Goal: Information Seeking & Learning: Check status

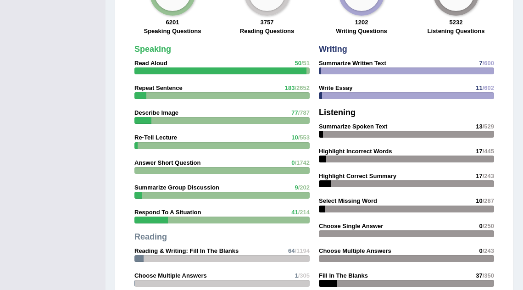
scroll to position [1256, 0]
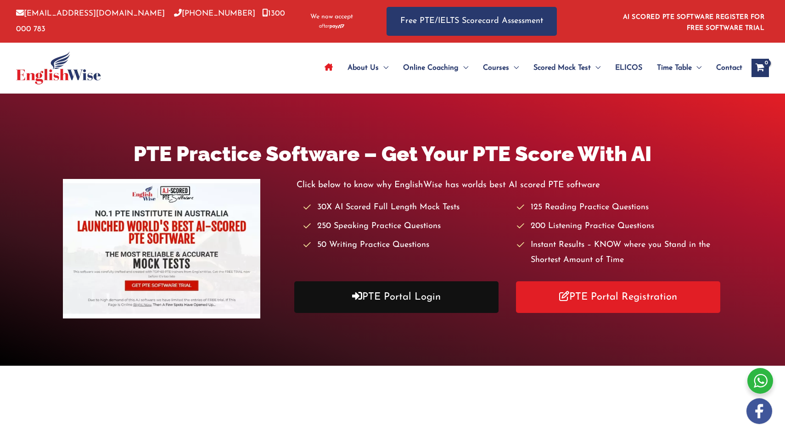
click at [366, 302] on link "PTE Portal Login" at bounding box center [396, 297] width 204 height 32
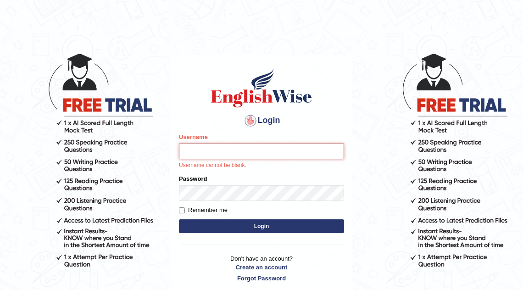
type input "mona_s"
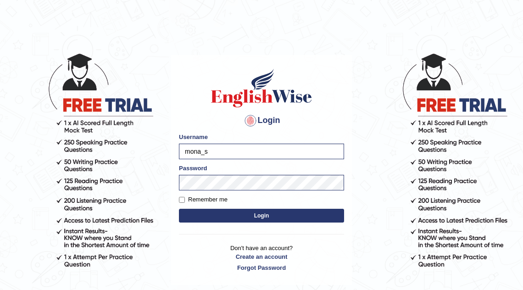
click at [264, 213] on button "Login" at bounding box center [261, 216] width 165 height 14
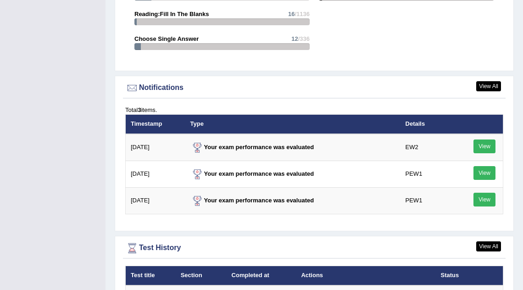
scroll to position [1323, 0]
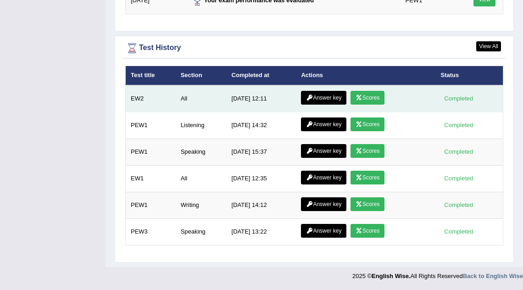
click at [377, 101] on link "Scores" at bounding box center [368, 98] width 34 height 14
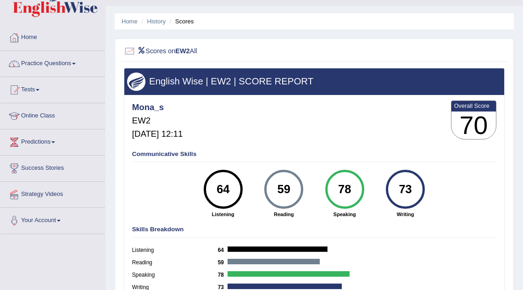
scroll to position [20, 0]
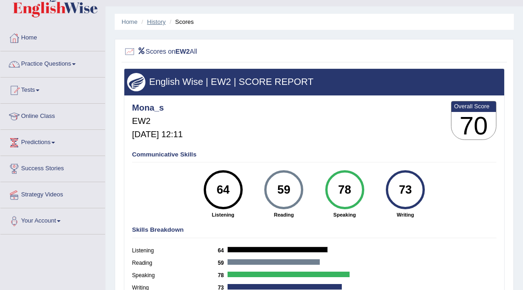
click at [158, 20] on link "History" at bounding box center [156, 21] width 18 height 7
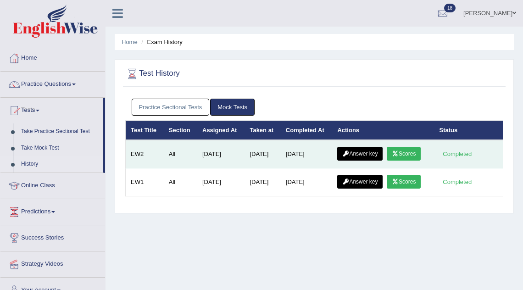
click at [367, 157] on link "Answer key" at bounding box center [359, 154] width 45 height 14
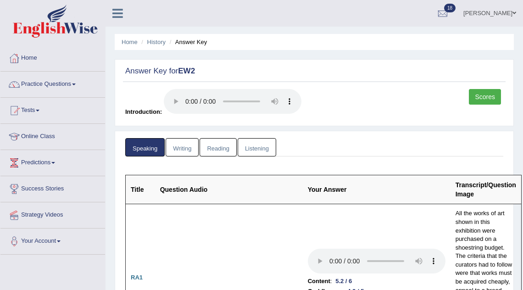
click at [213, 147] on link "Reading" at bounding box center [218, 147] width 37 height 19
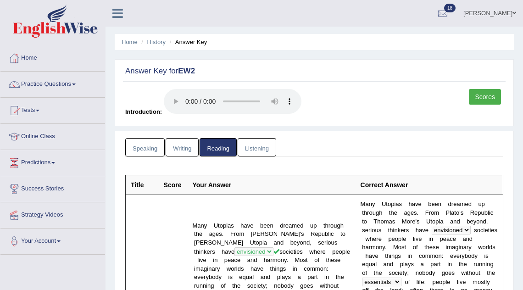
click at [186, 145] on link "Writing" at bounding box center [182, 147] width 33 height 19
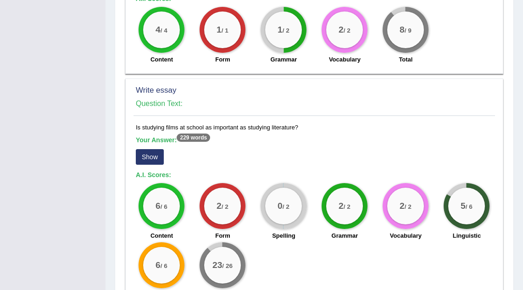
scroll to position [685, 0]
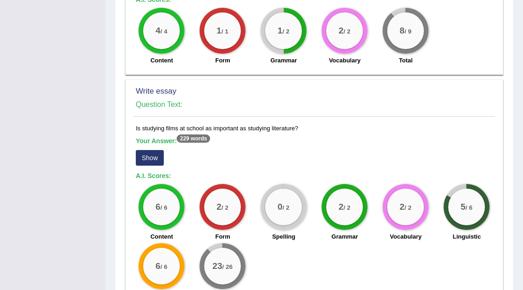
click at [159, 150] on button "Show" at bounding box center [150, 158] width 28 height 16
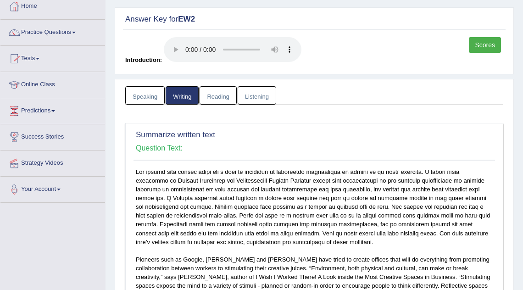
scroll to position [0, 0]
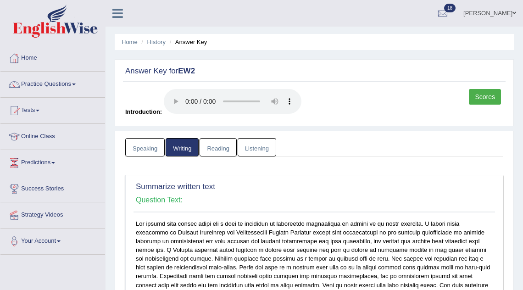
click at [257, 143] on link "Listening" at bounding box center [257, 147] width 39 height 19
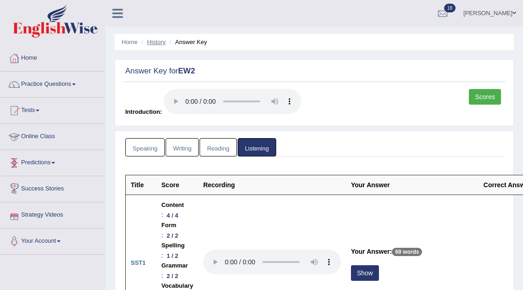
click at [162, 42] on link "History" at bounding box center [156, 42] width 18 height 7
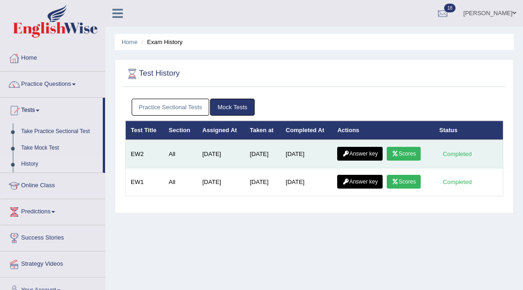
click at [405, 153] on link "Scores" at bounding box center [404, 154] width 34 height 14
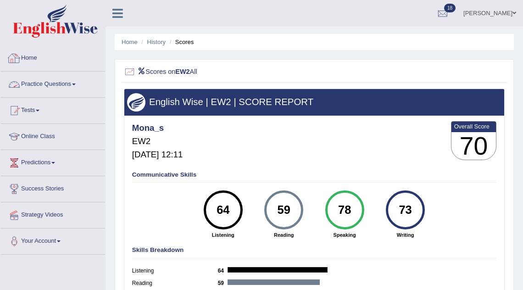
click at [73, 85] on link "Practice Questions" at bounding box center [52, 83] width 105 height 23
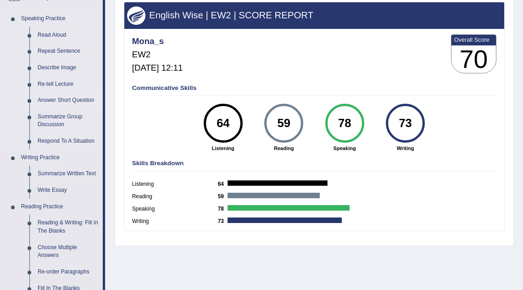
scroll to position [88, 0]
